Goal: Information Seeking & Learning: Learn about a topic

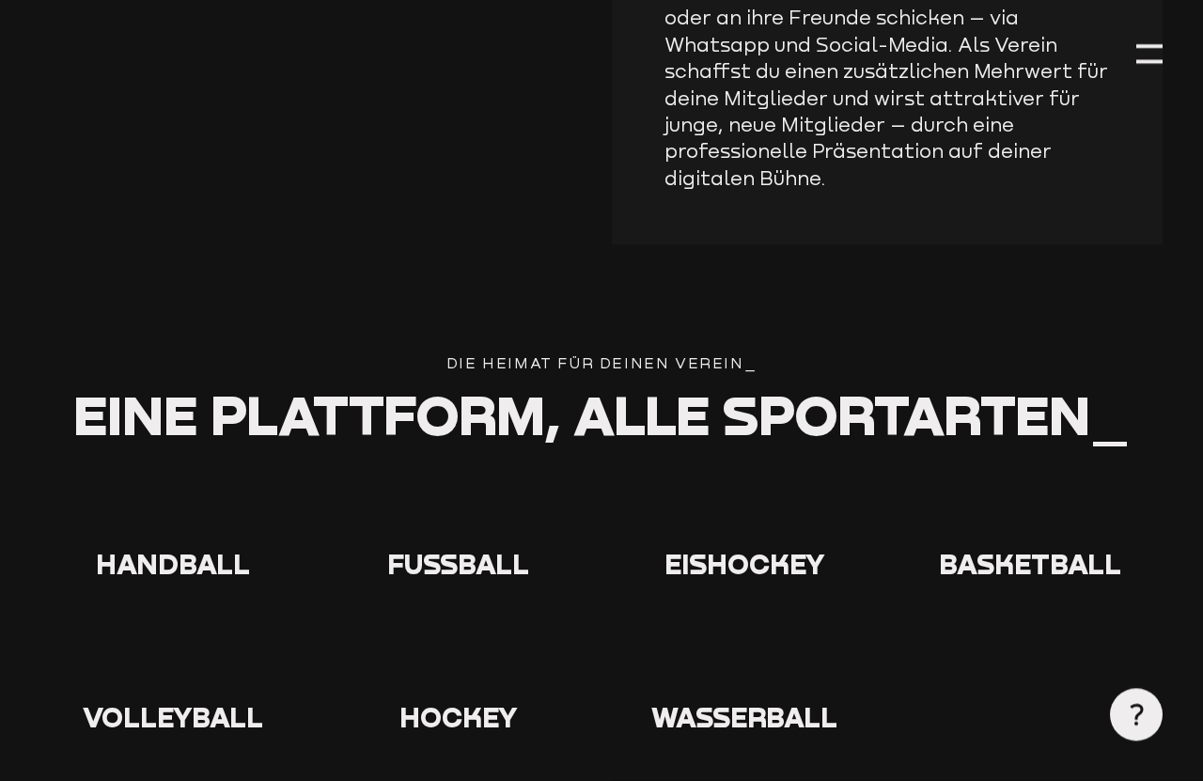
scroll to position [3287, 0]
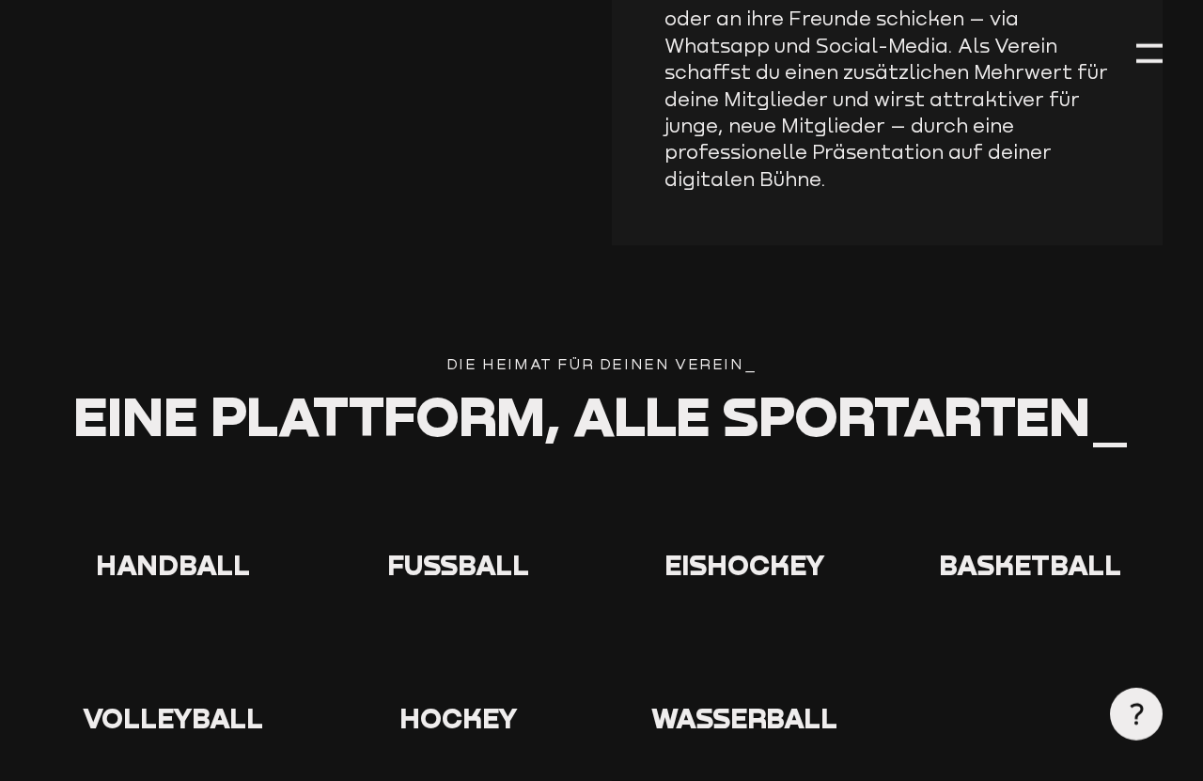
click at [473, 548] on span "Fußball" at bounding box center [458, 564] width 142 height 33
click at [464, 548] on span "Fußball" at bounding box center [458, 564] width 142 height 33
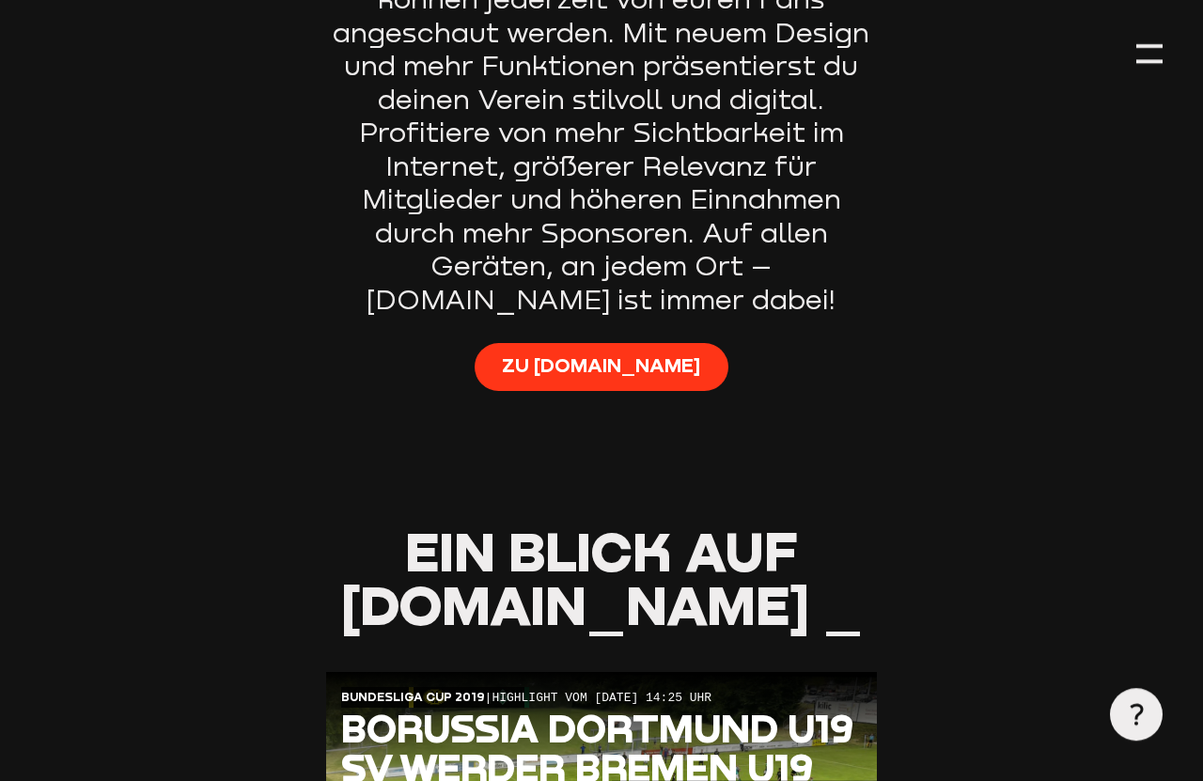
scroll to position [1302, 0]
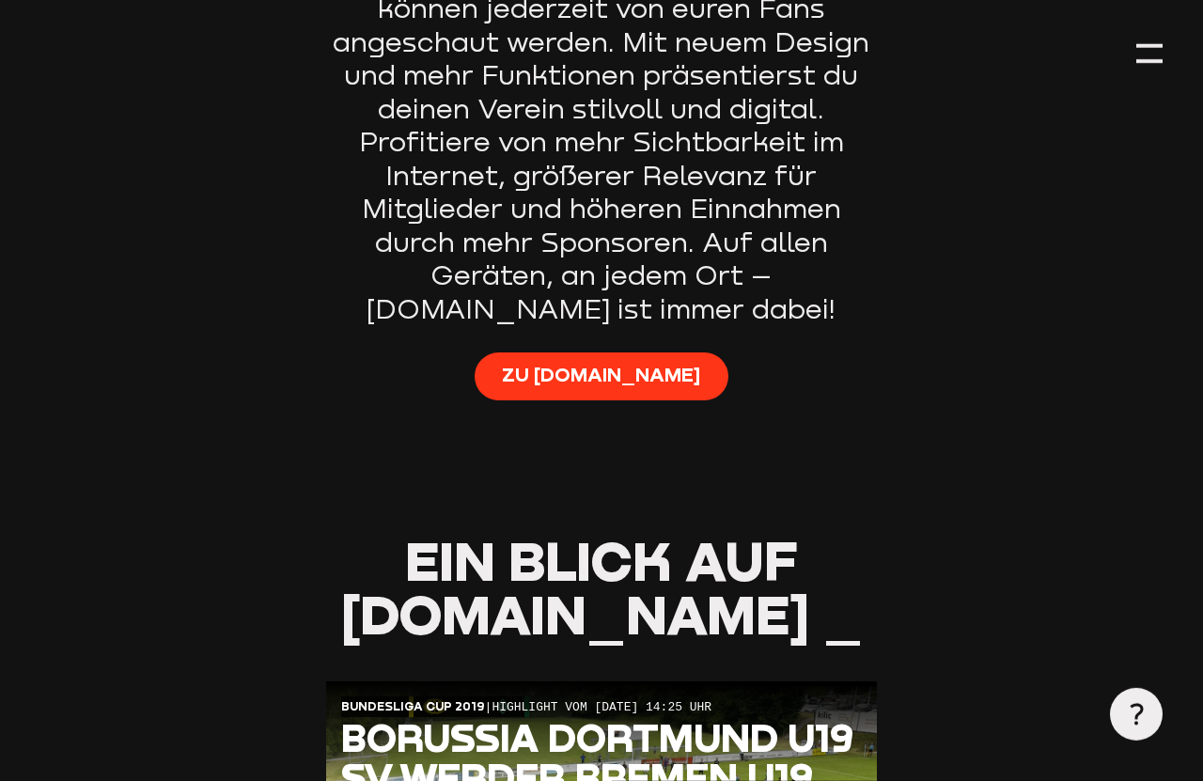
click at [607, 362] on span "Zu [DOMAIN_NAME]" at bounding box center [601, 375] width 198 height 26
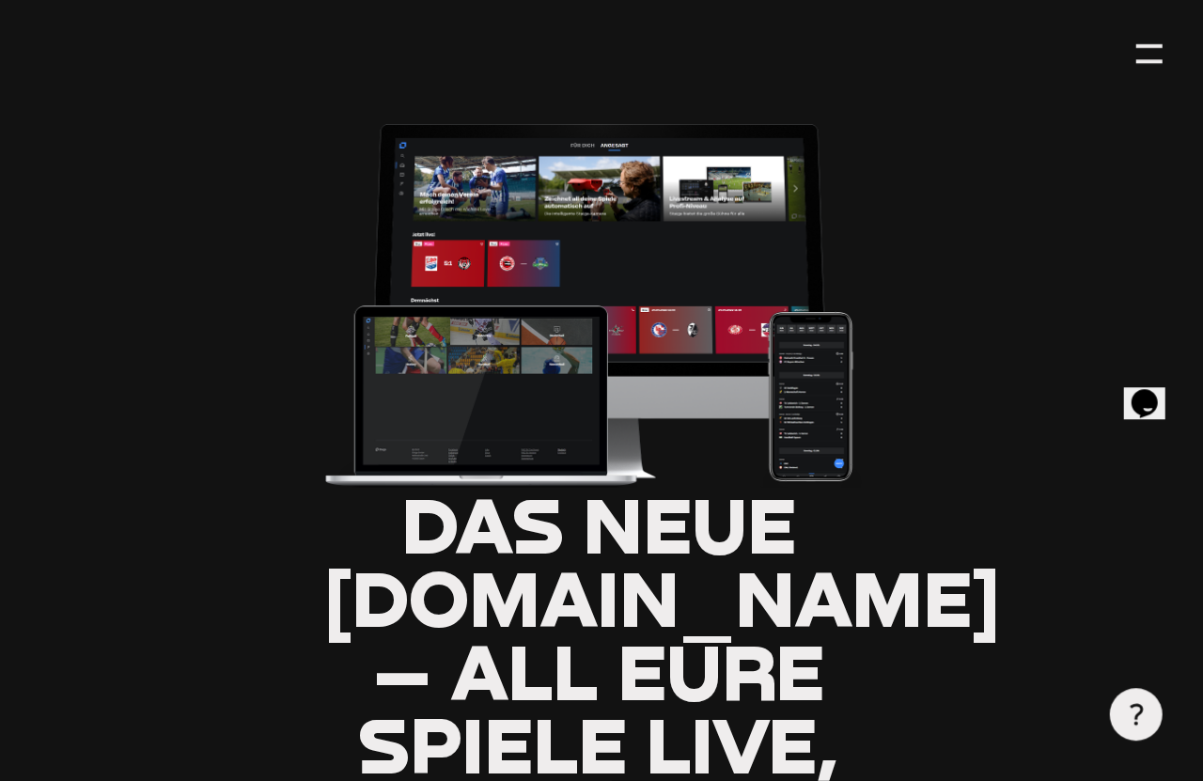
scroll to position [0, 0]
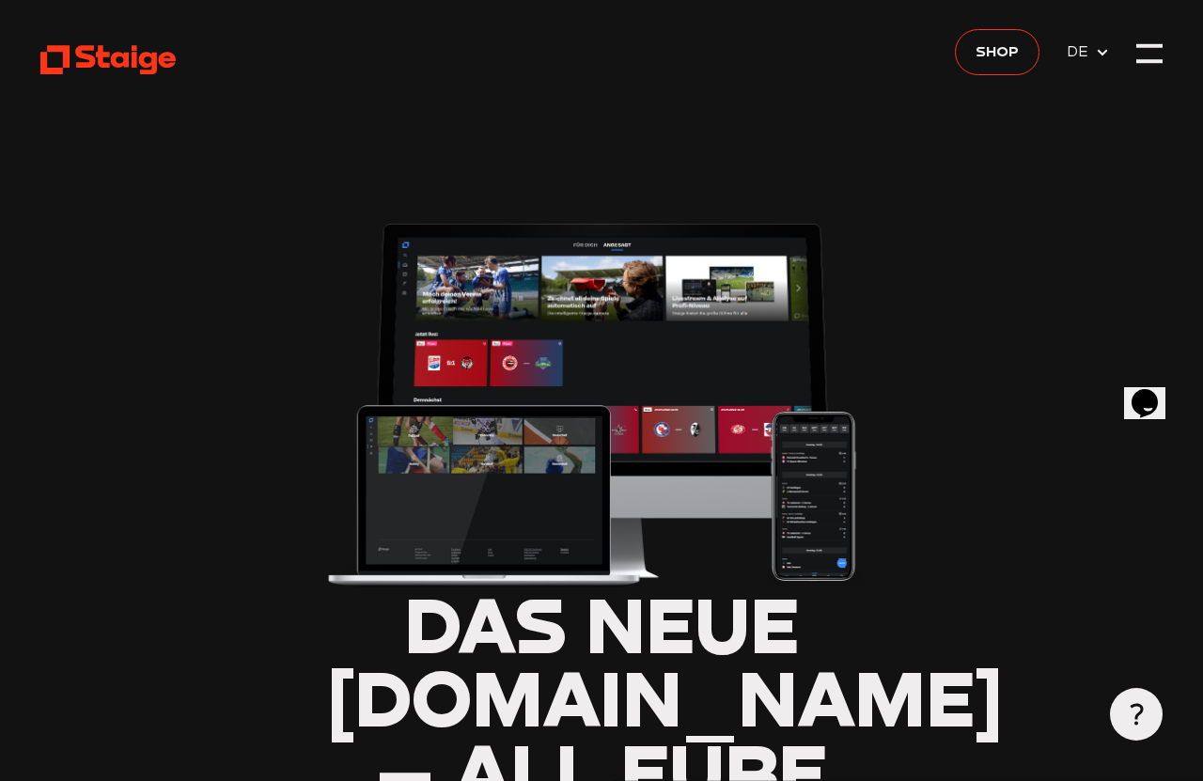
click at [1138, 45] on div at bounding box center [1149, 46] width 26 height 4
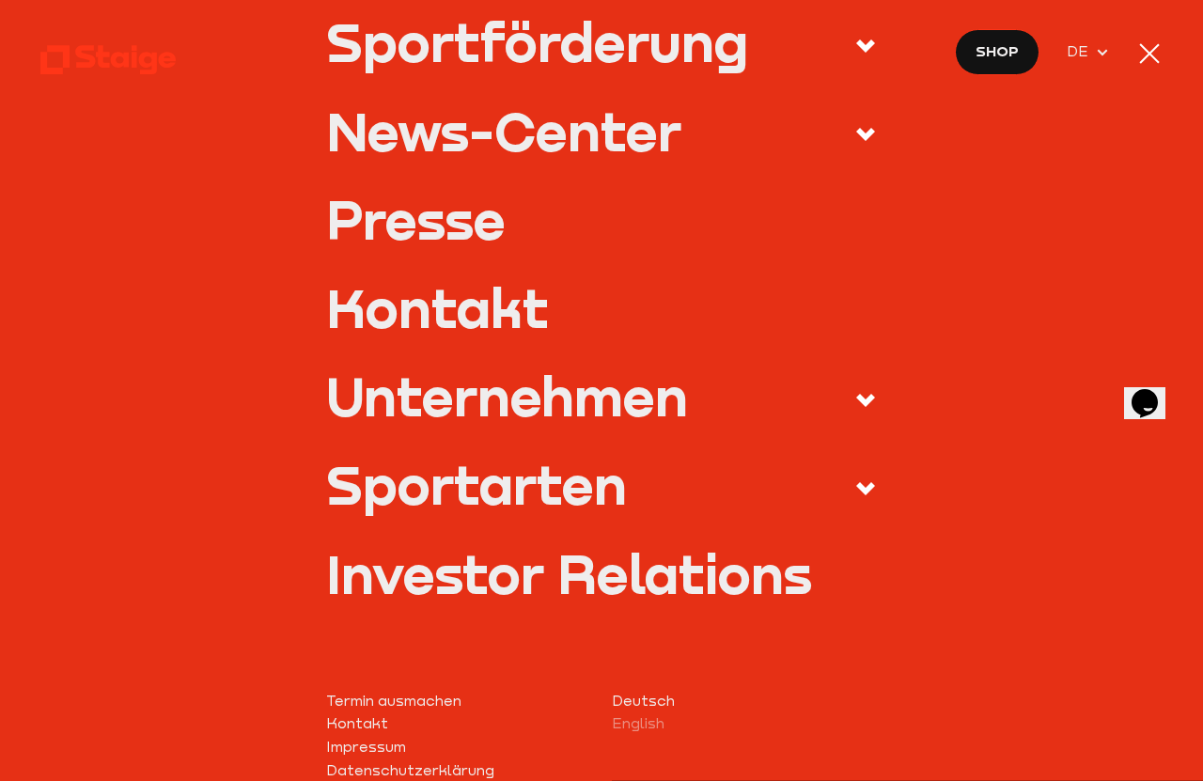
scroll to position [542, 0]
click at [1138, 57] on div at bounding box center [1149, 53] width 26 height 26
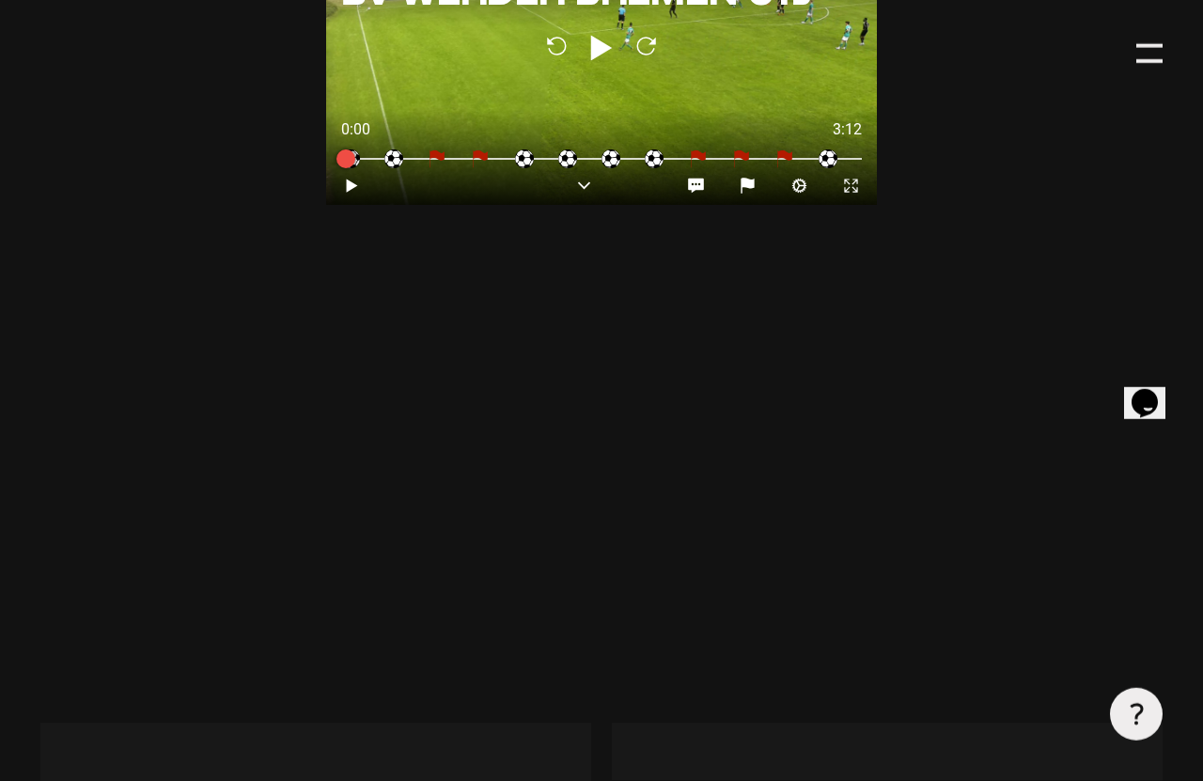
scroll to position [2048, 0]
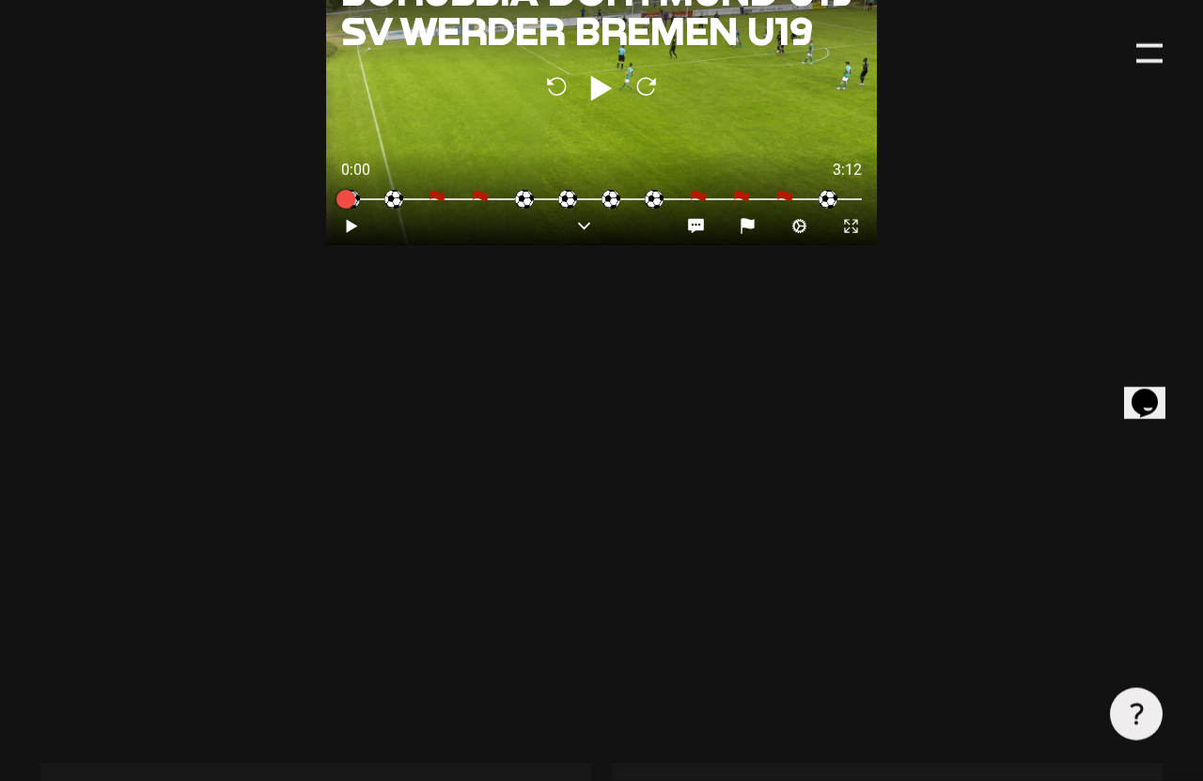
click at [1129, 387] on icon "Opens Chat This icon Opens the chat window." at bounding box center [1144, 402] width 30 height 30
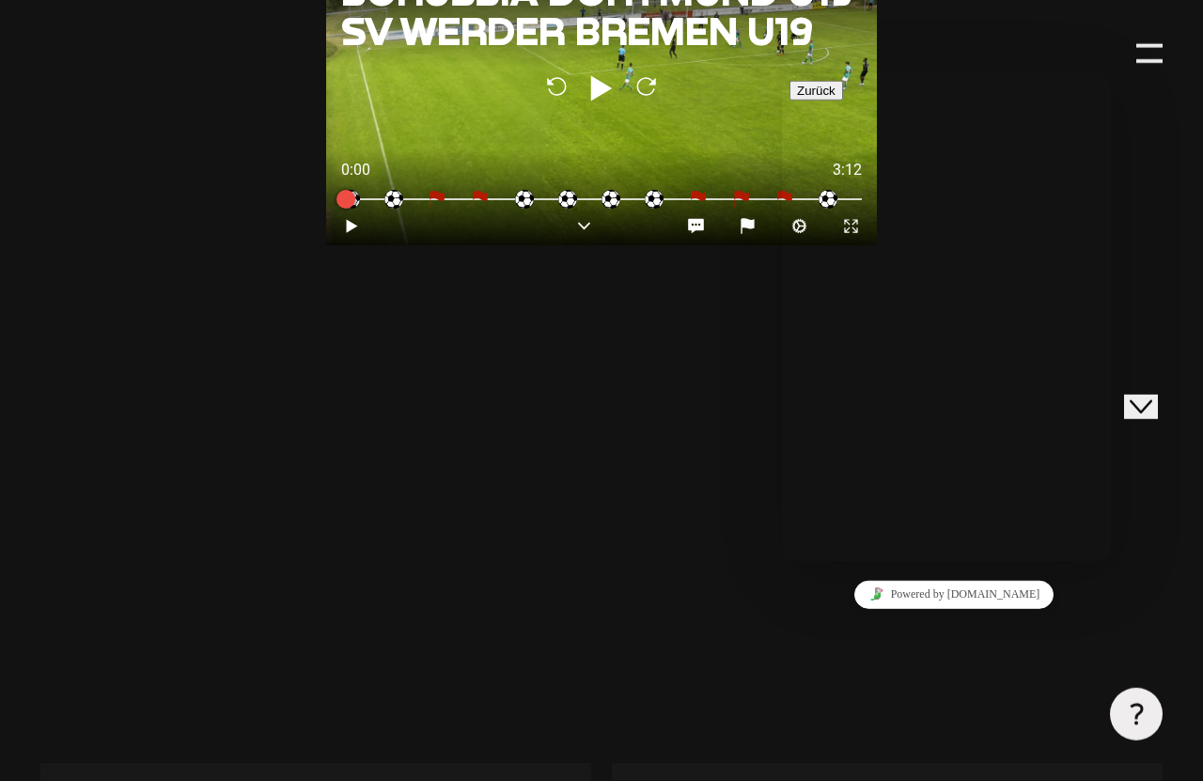
click at [677, 623] on section "Ein Blick auf [DOMAIN_NAME] _ Reload Play Reload --- : -- - : - Bundesliga Cup …" at bounding box center [601, 275] width 1123 height 975
click at [1129, 395] on div "Close Chat This icon closes the chat window." at bounding box center [1140, 406] width 23 height 23
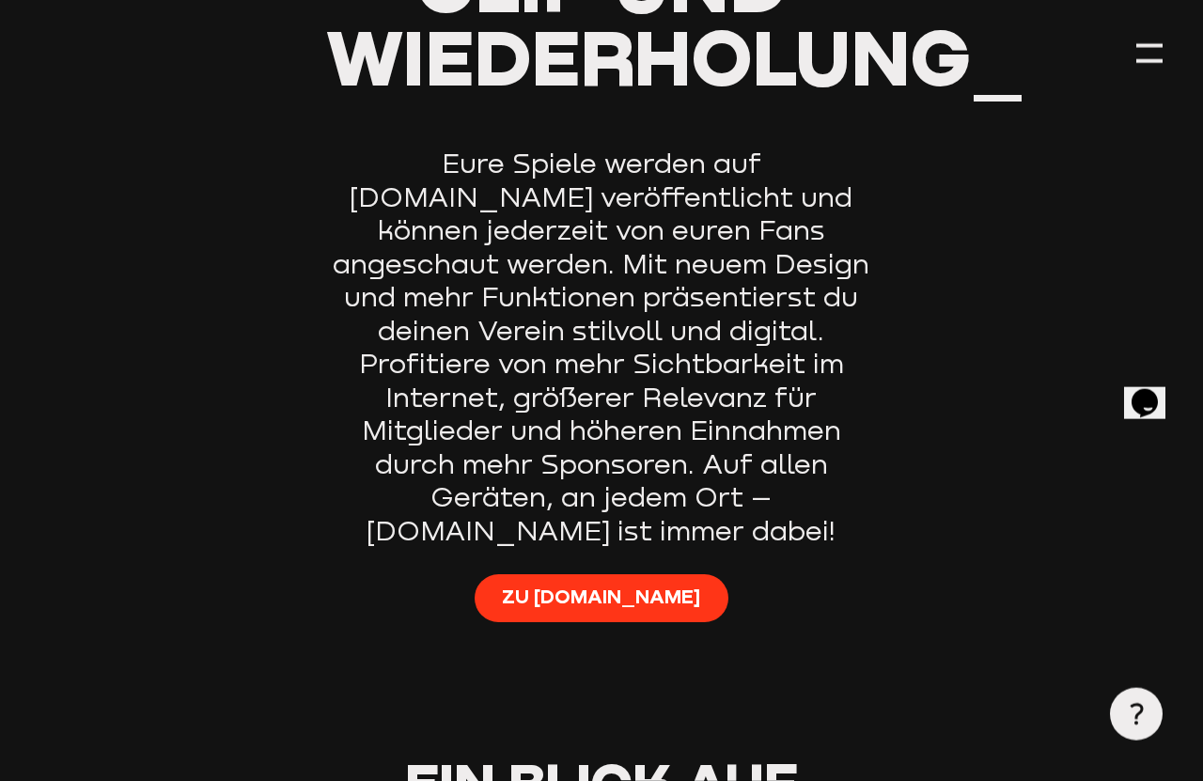
scroll to position [1080, 0]
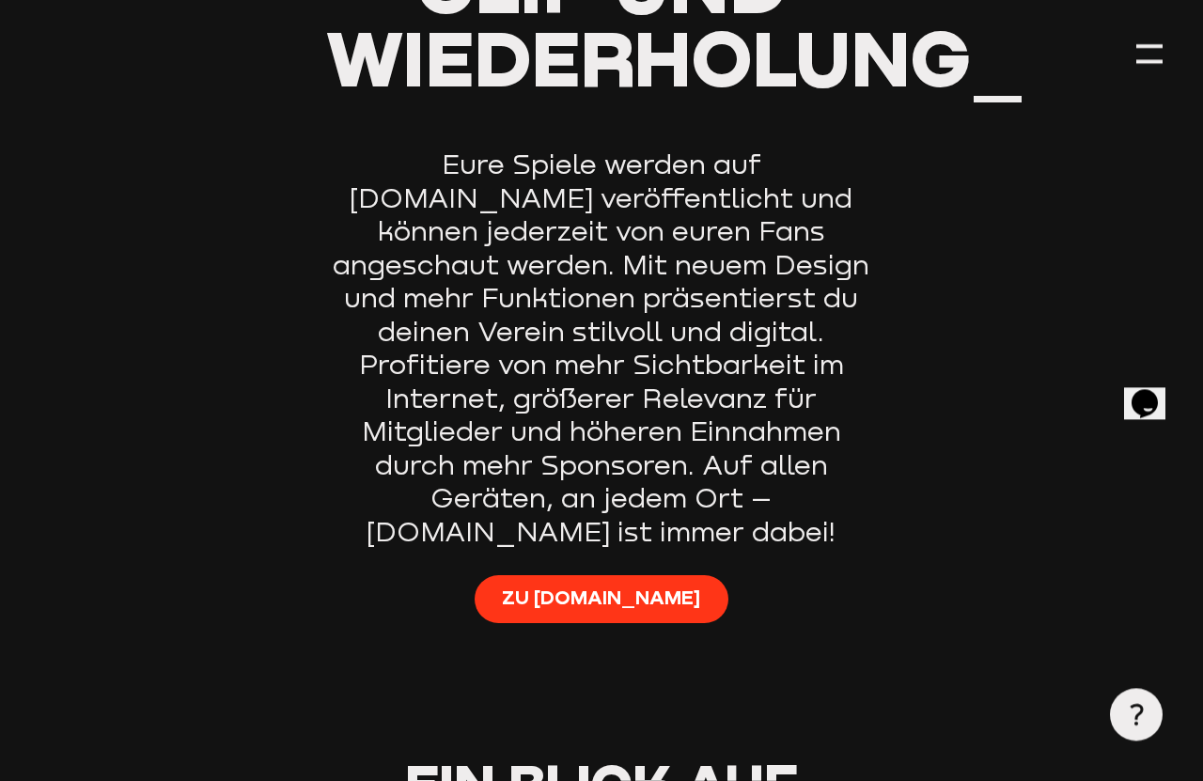
click at [1129, 63] on div at bounding box center [1149, 61] width 26 height 4
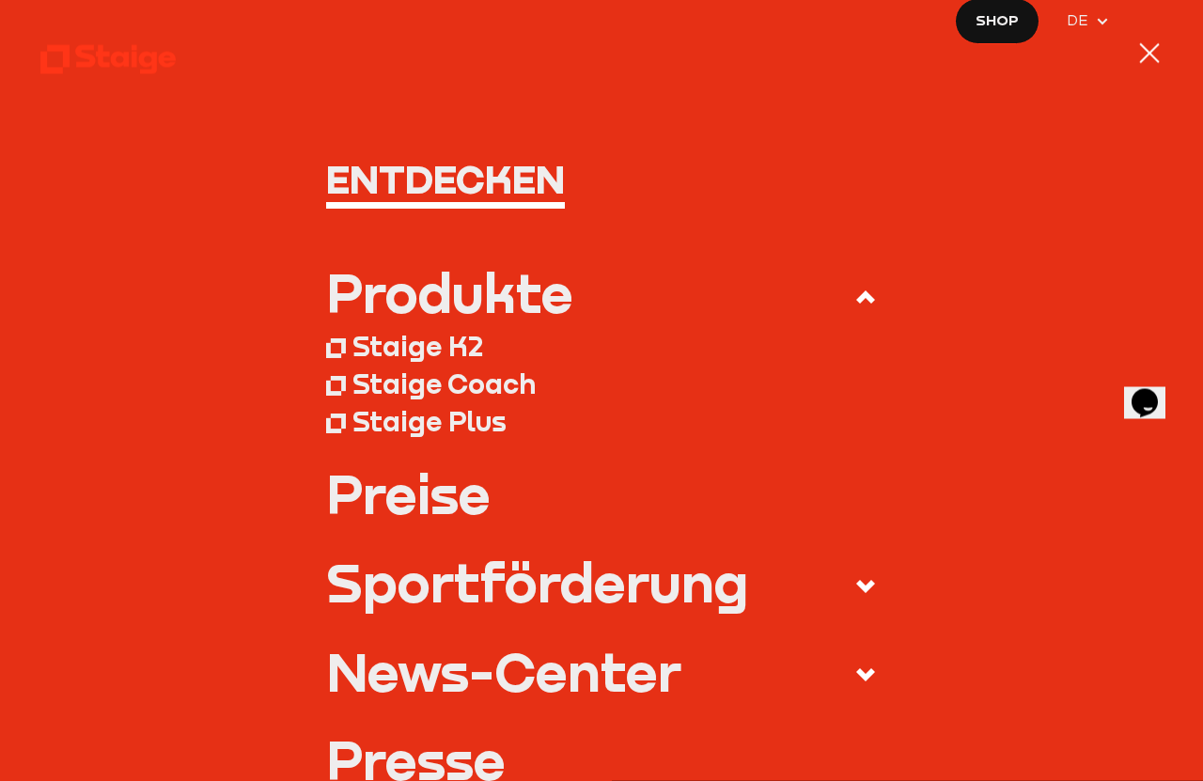
scroll to position [0, 0]
